Goal: Task Accomplishment & Management: Use online tool/utility

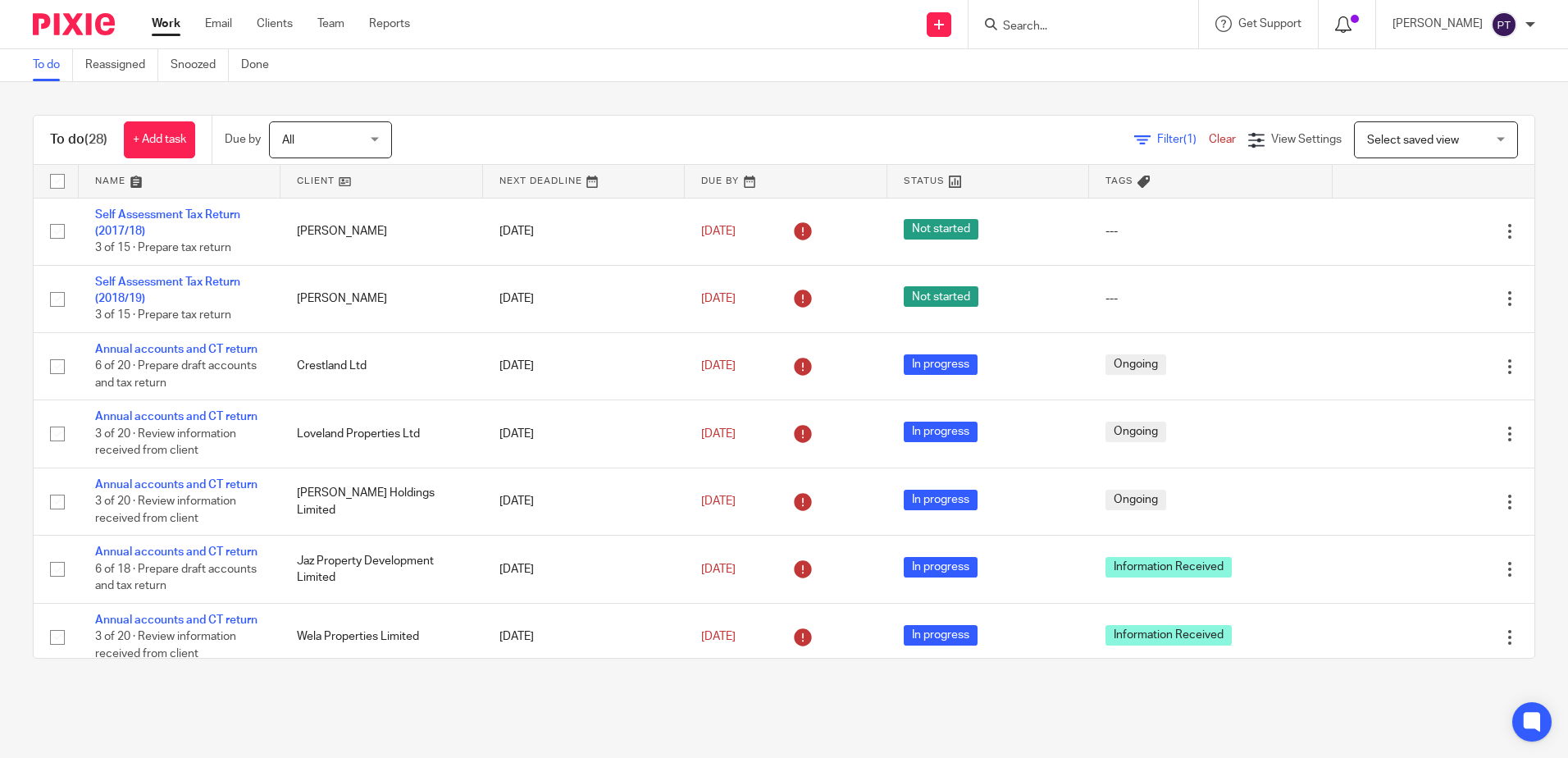
click at [1342, 22] on icon at bounding box center [1343, 25] width 17 height 17
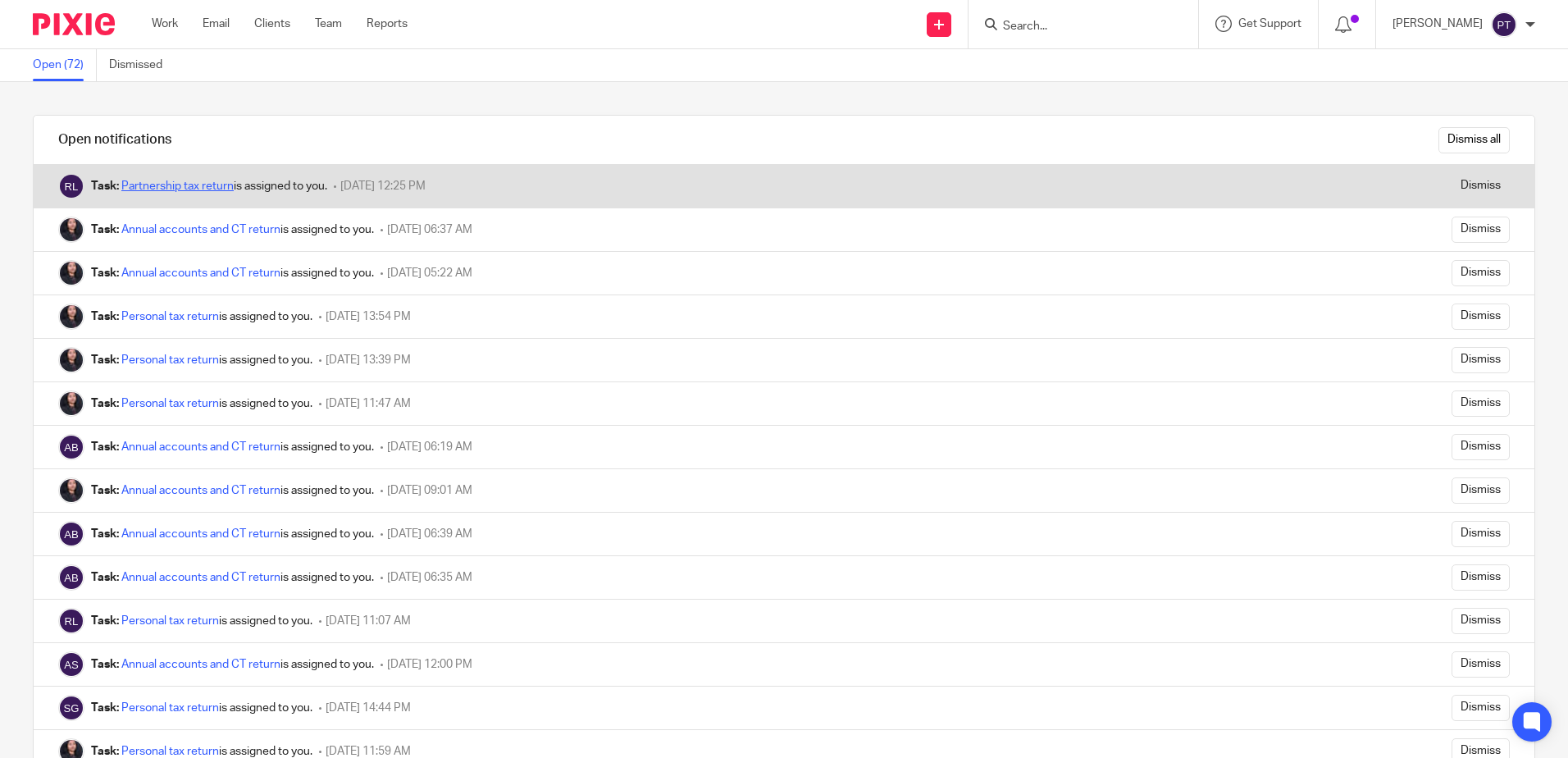
click at [189, 186] on link "Partnership tax return" at bounding box center [177, 186] width 112 height 11
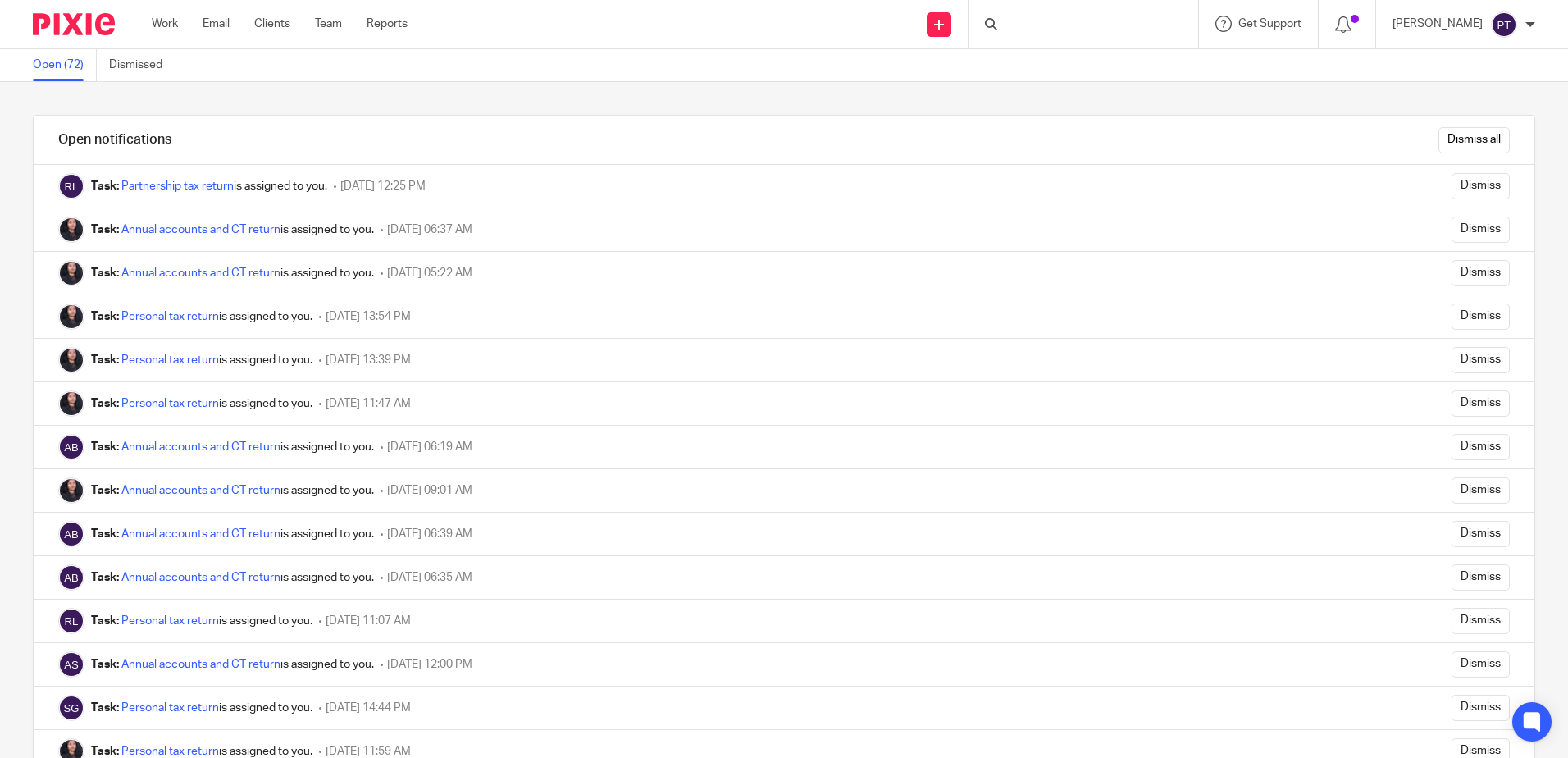
click at [179, 186] on link "Partnership tax return" at bounding box center [177, 186] width 112 height 11
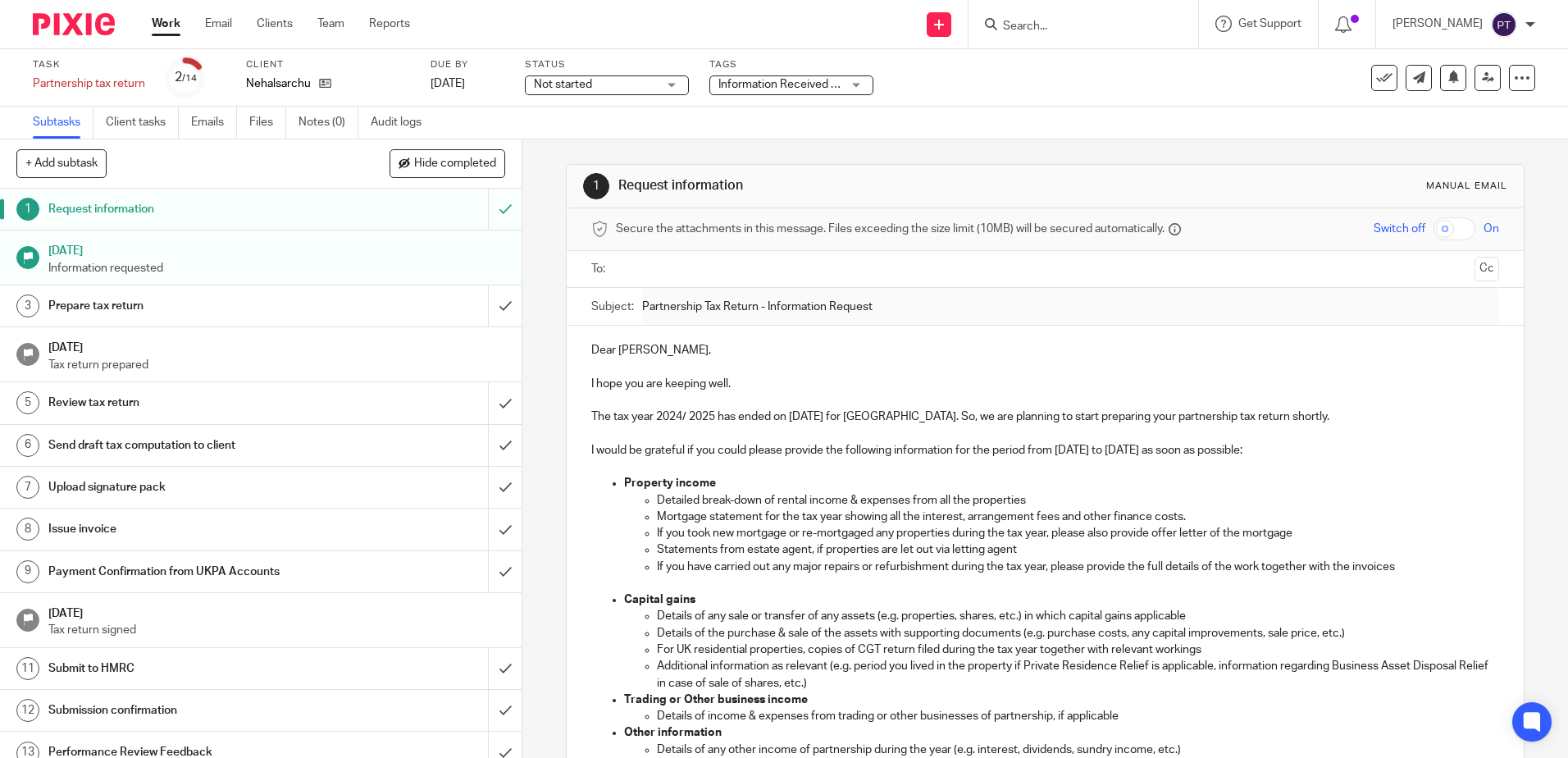
click at [199, 216] on h1 "Request information" at bounding box center [190, 209] width 283 height 25
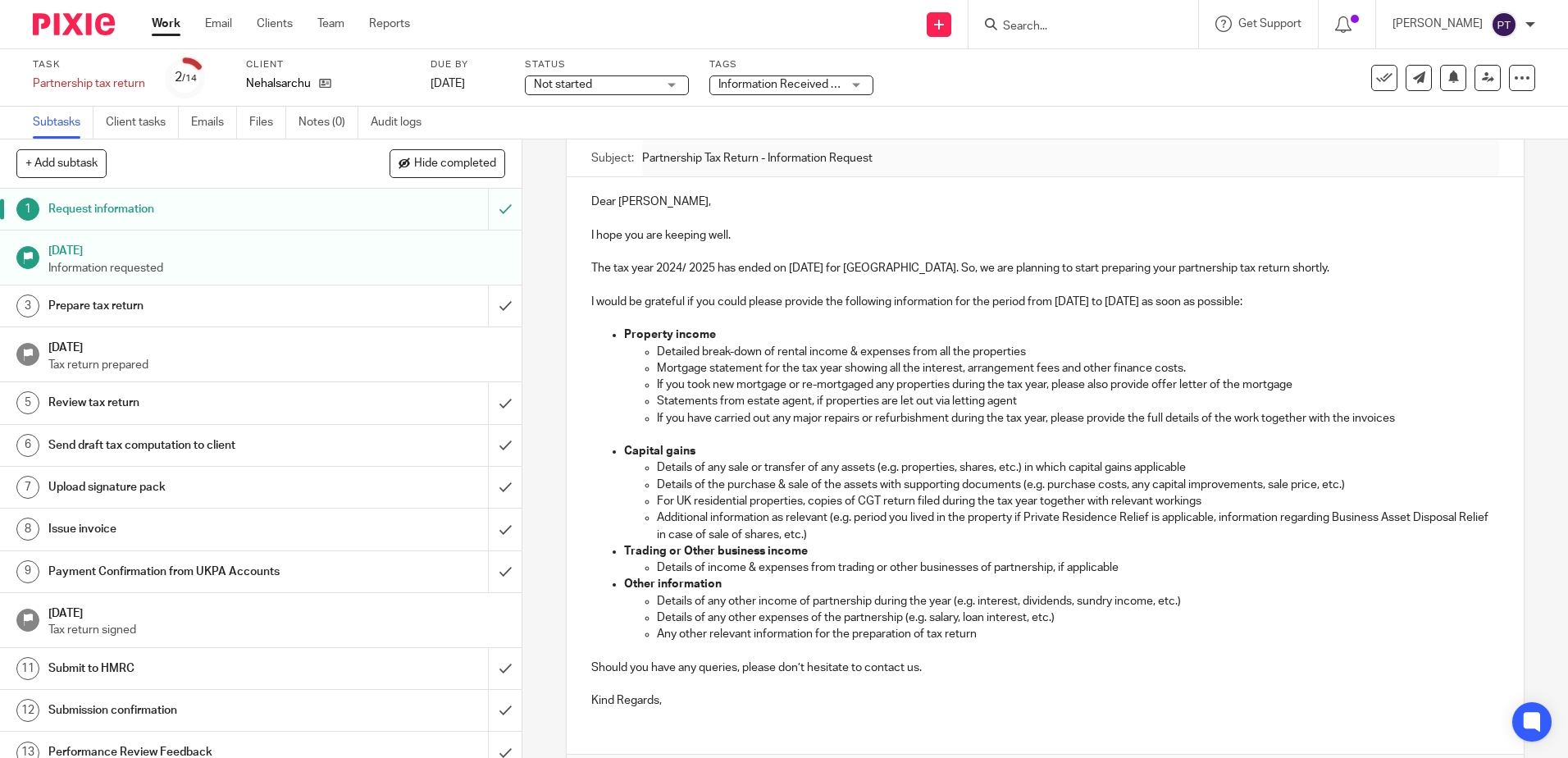
scroll to position [164, 0]
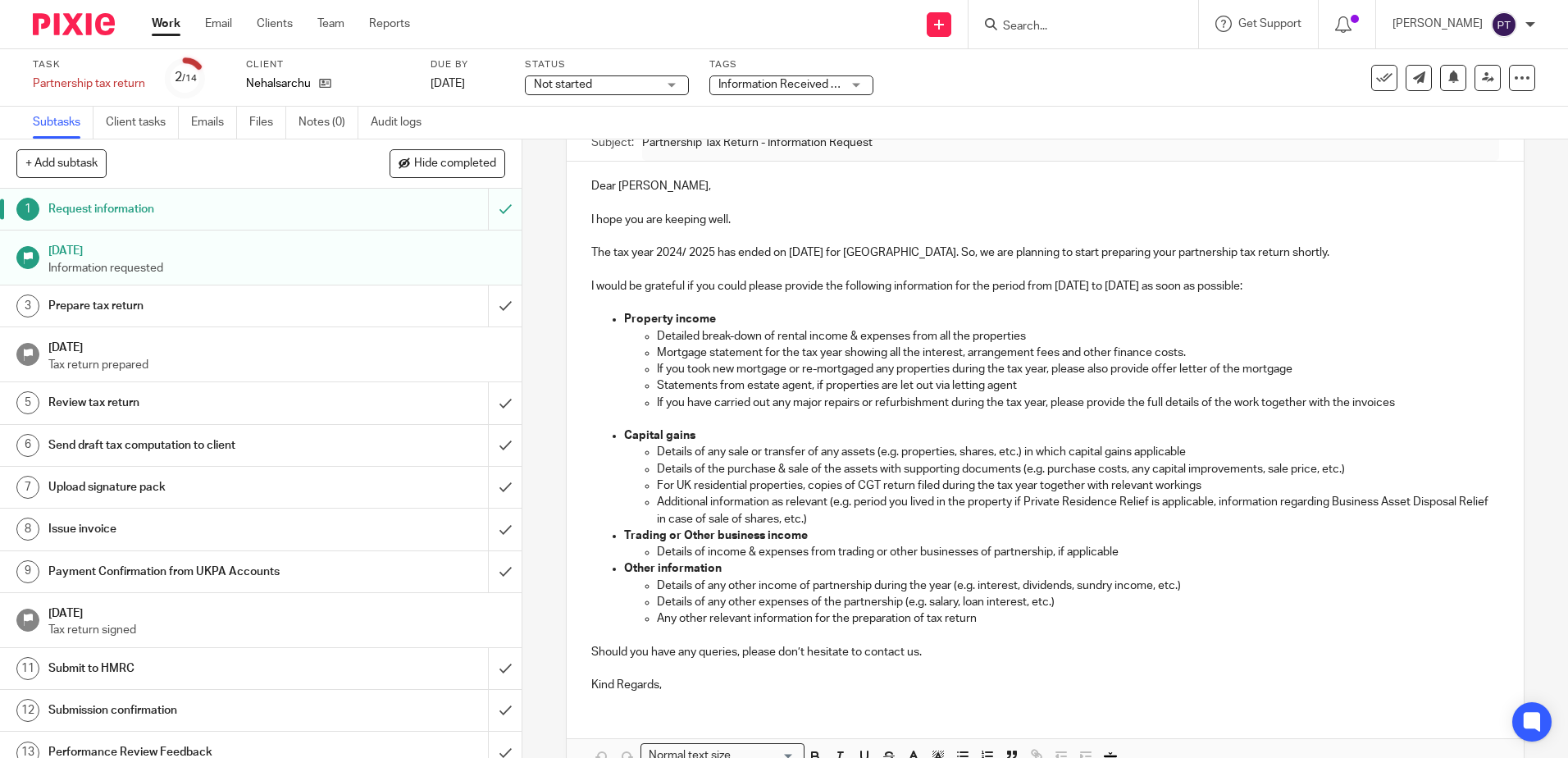
click at [582, 375] on div "Dear Nehal Upendrakumar, I hope you are keeping well. The tax year 2024/ 2025 h…" at bounding box center [1044, 434] width 956 height 544
